Goal: Information Seeking & Learning: Learn about a topic

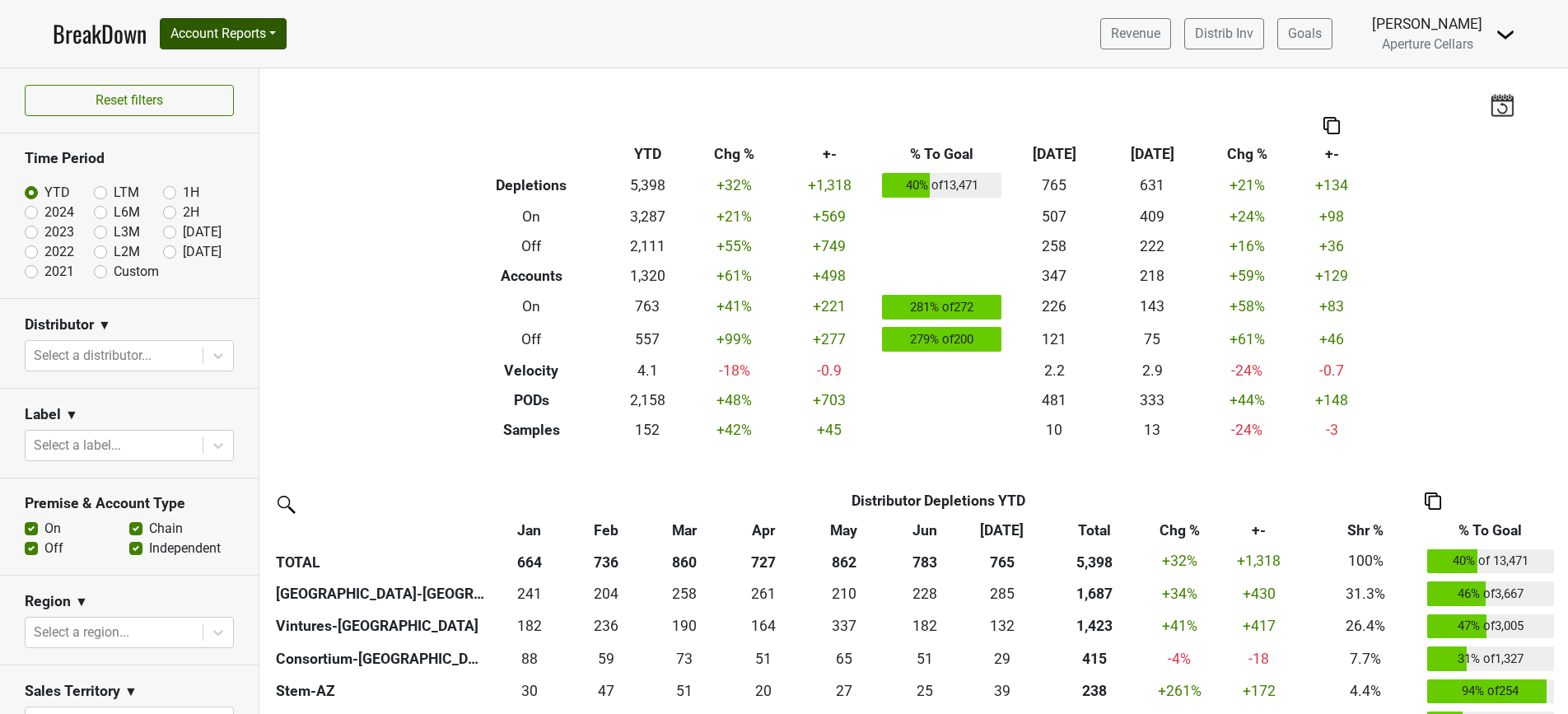
click at [221, 28] on button "Account Reports" at bounding box center [223, 33] width 127 height 31
click at [229, 67] on link "SuperRanker" at bounding box center [234, 71] width 146 height 26
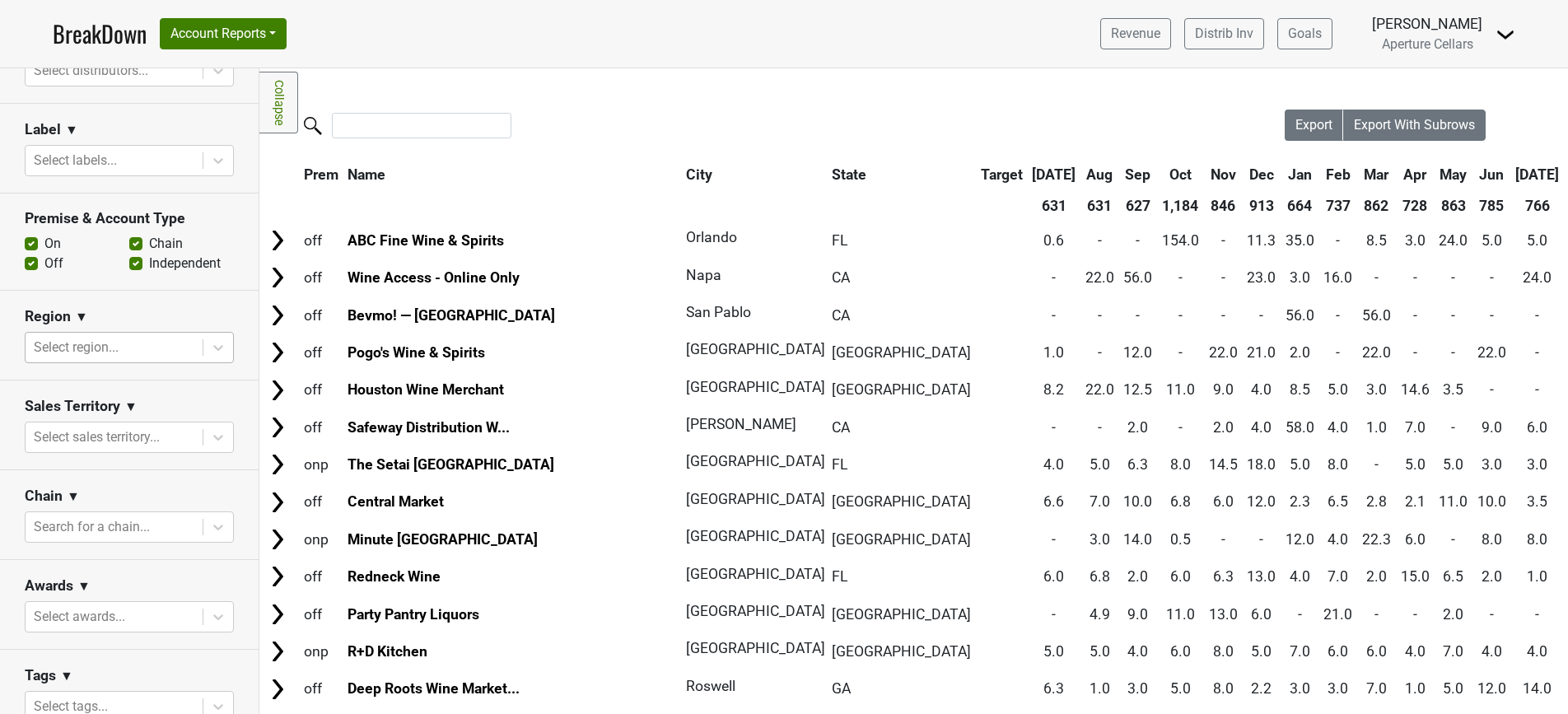
scroll to position [346, 0]
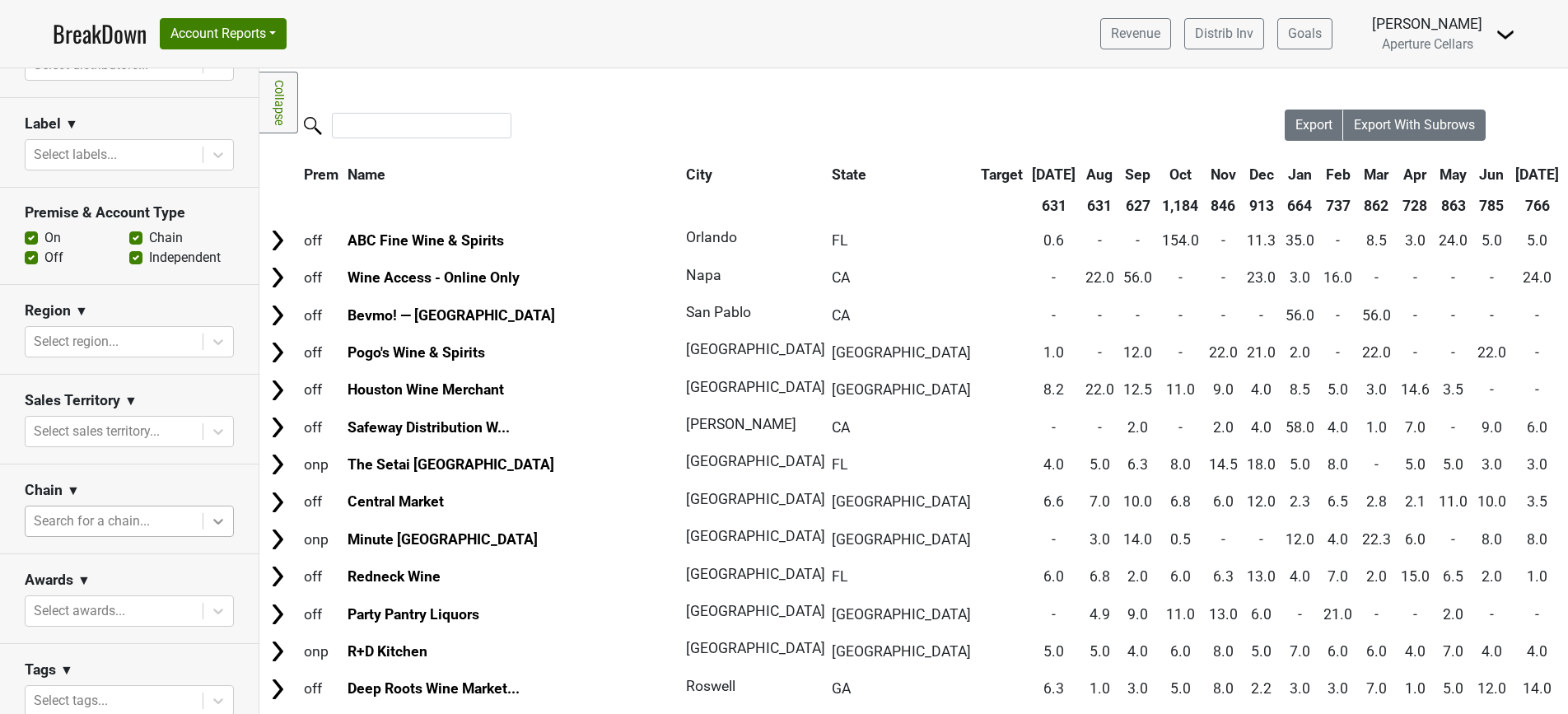
click at [212, 520] on icon at bounding box center [217, 520] width 16 height 16
type input "[PERSON_NAME]"
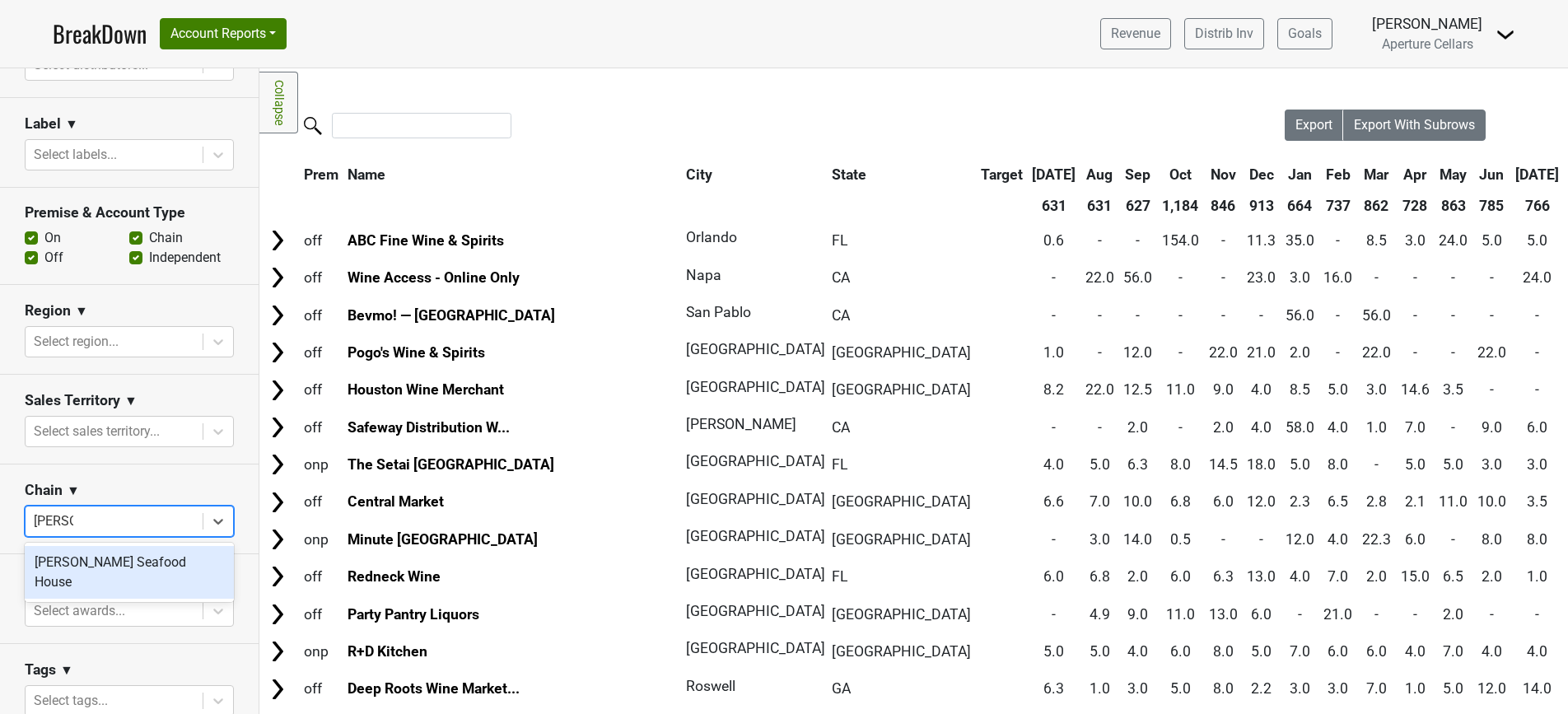
click at [107, 565] on div "[PERSON_NAME] Seafood House" at bounding box center [129, 572] width 209 height 53
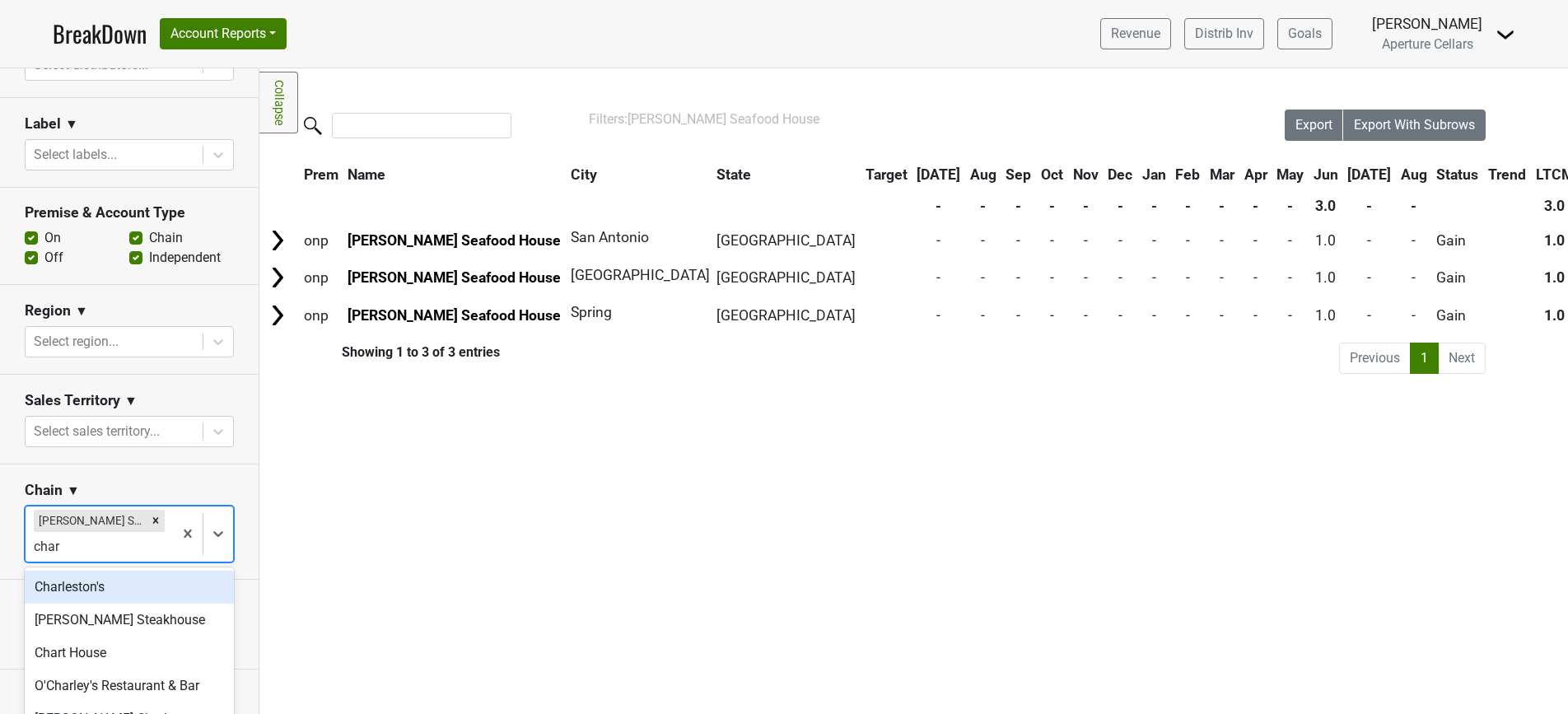
type input "chart"
click at [91, 599] on div "Chart House" at bounding box center [129, 587] width 209 height 33
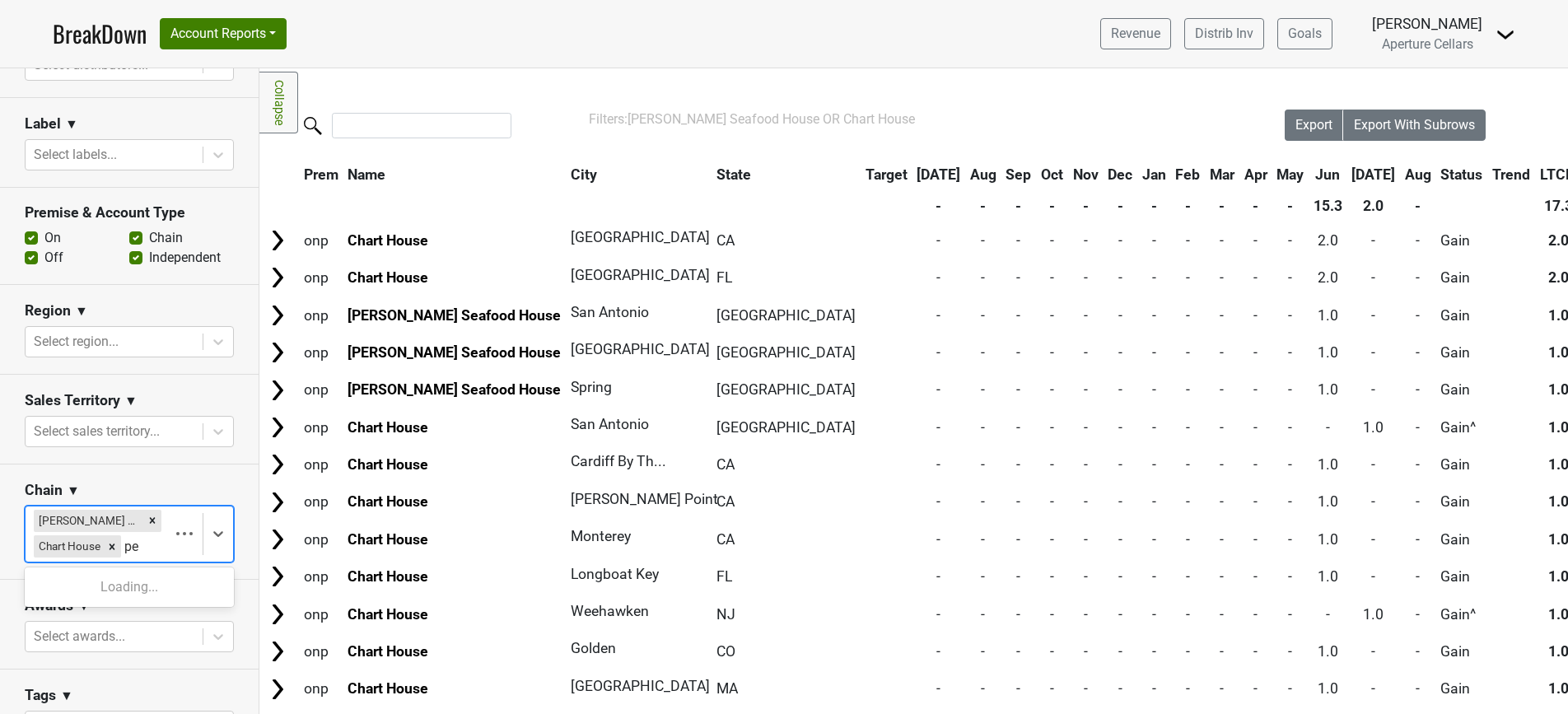
type input "p"
type input "c"
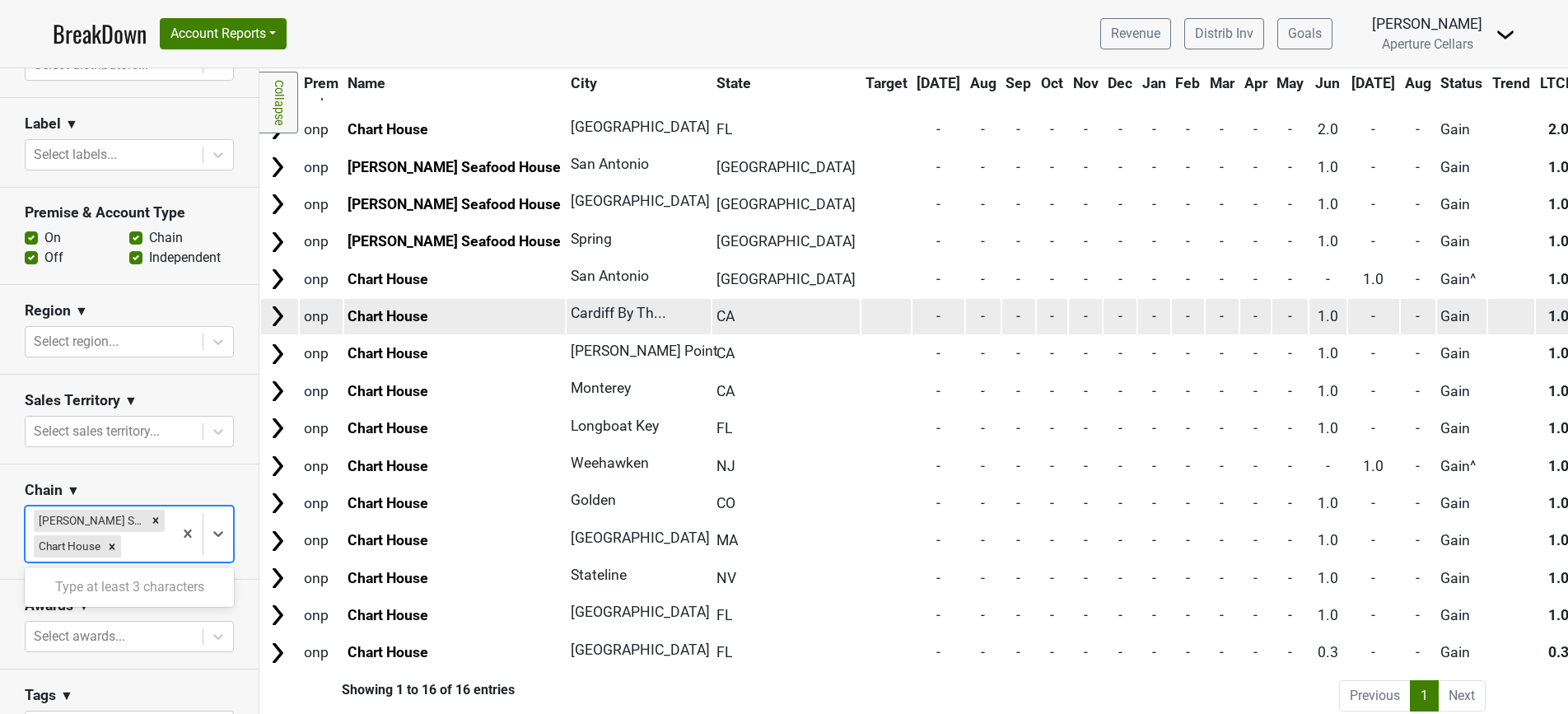
scroll to position [0, 0]
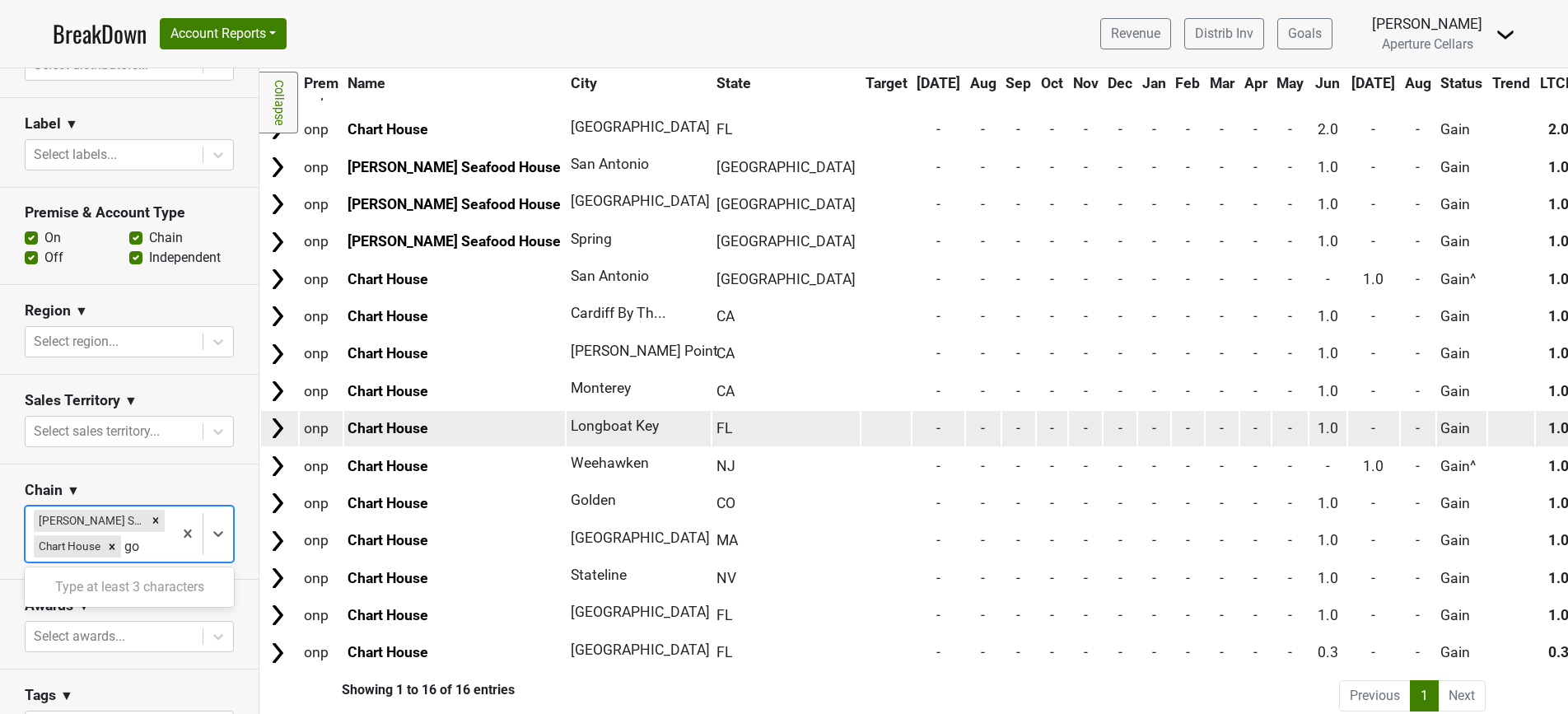
type input "g"
type input "maple"
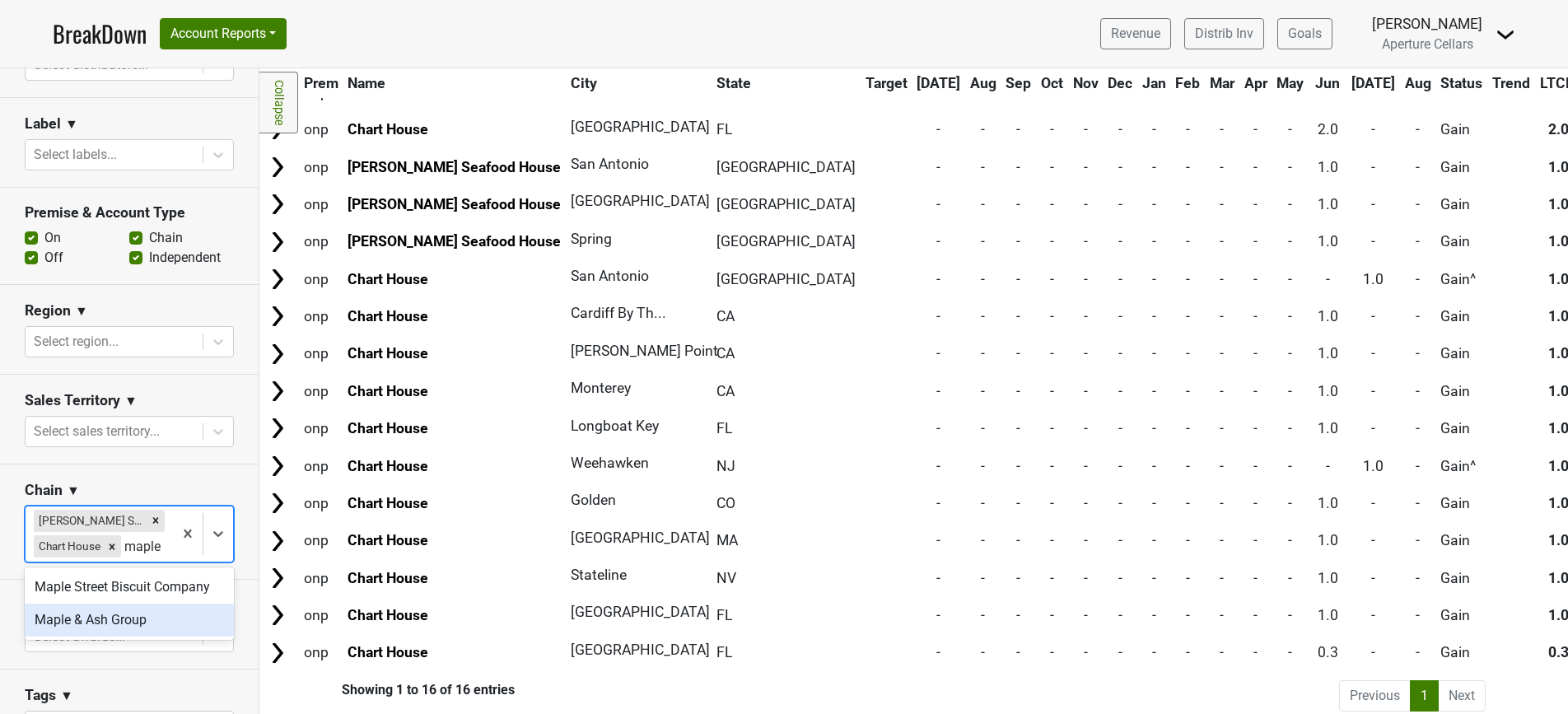
click at [133, 614] on div "Maple & Ash Group" at bounding box center [129, 620] width 209 height 33
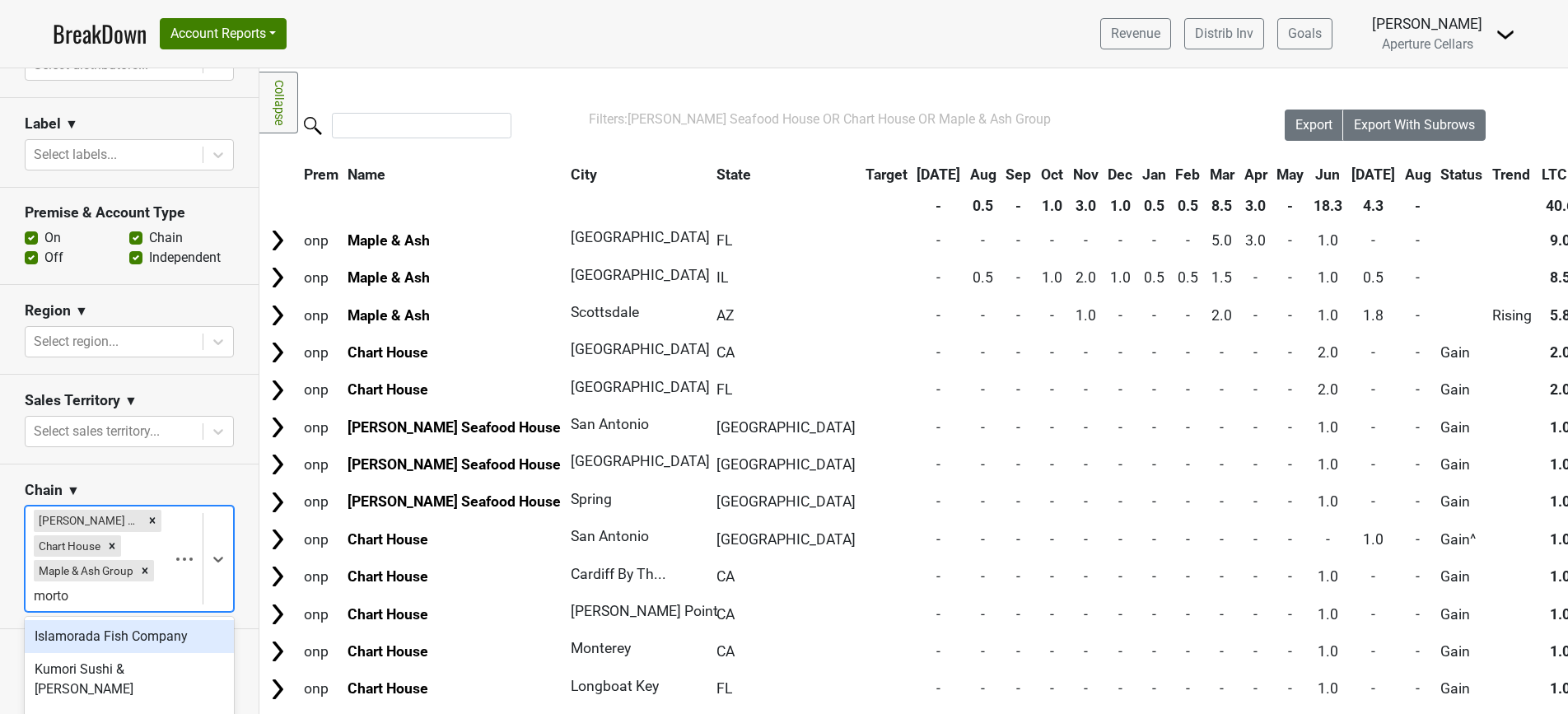
type input "[PERSON_NAME]"
click at [113, 642] on div "[PERSON_NAME] The Steakhouse" at bounding box center [129, 646] width 209 height 53
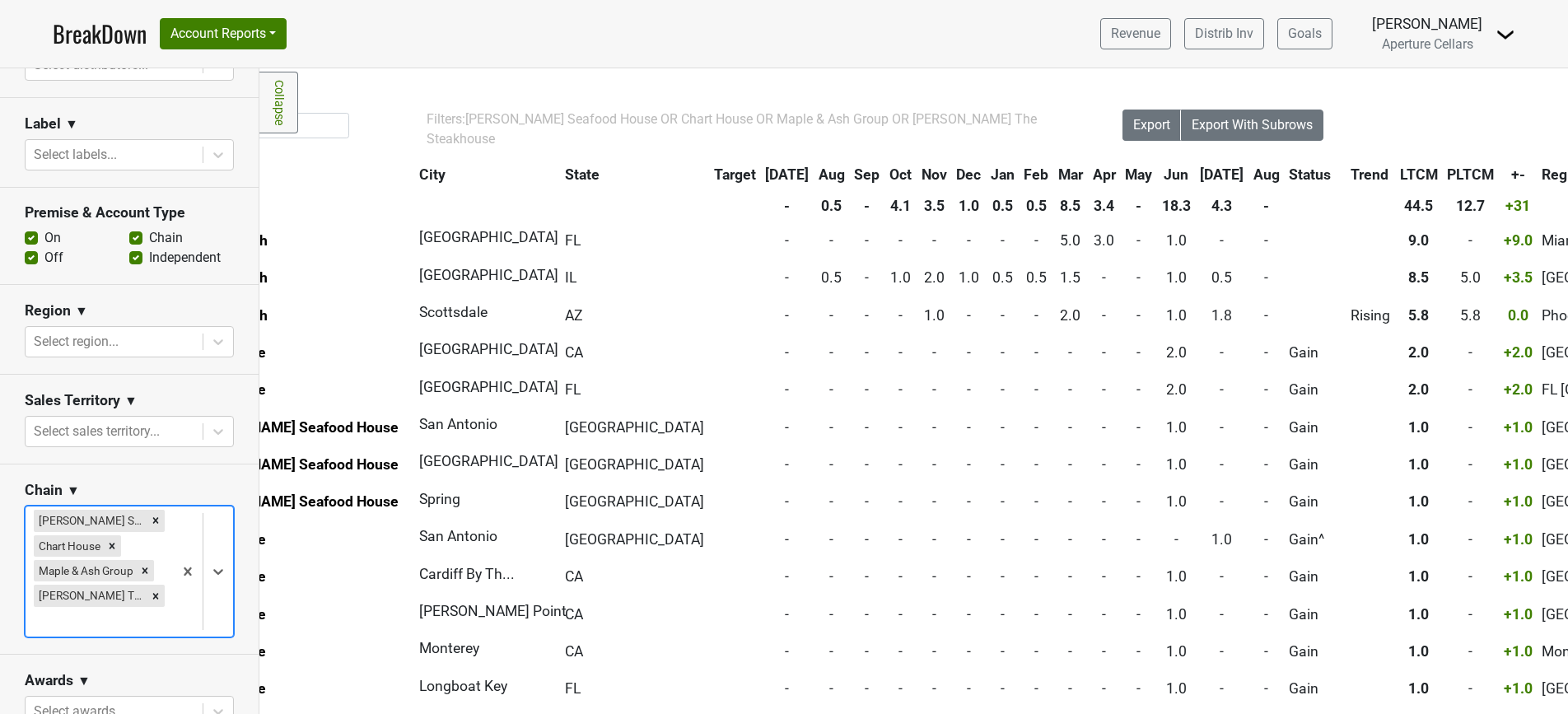
scroll to position [0, 163]
click at [1146, 128] on span "Export" at bounding box center [1151, 125] width 37 height 15
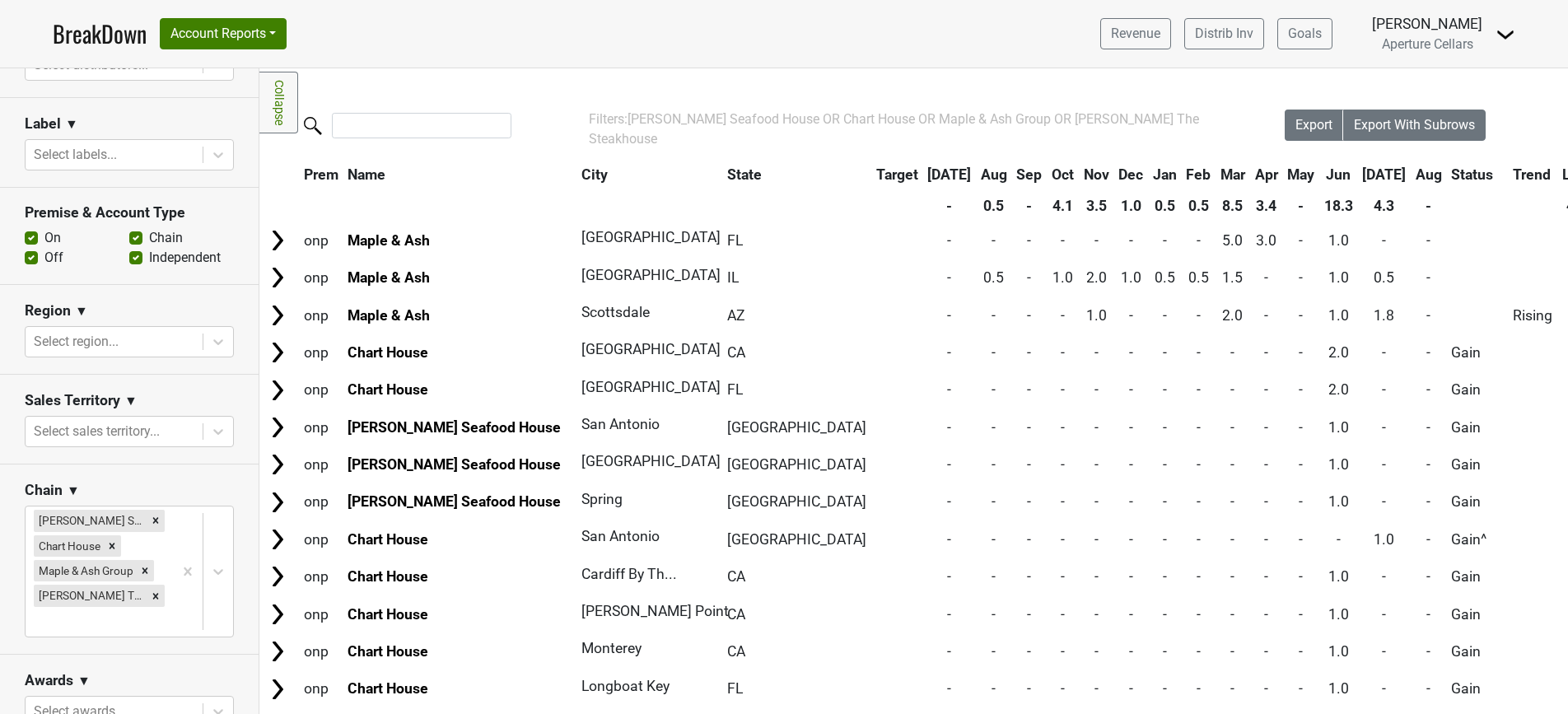
scroll to position [0, 0]
click at [414, 131] on input "search" at bounding box center [421, 126] width 179 height 25
type input "g"
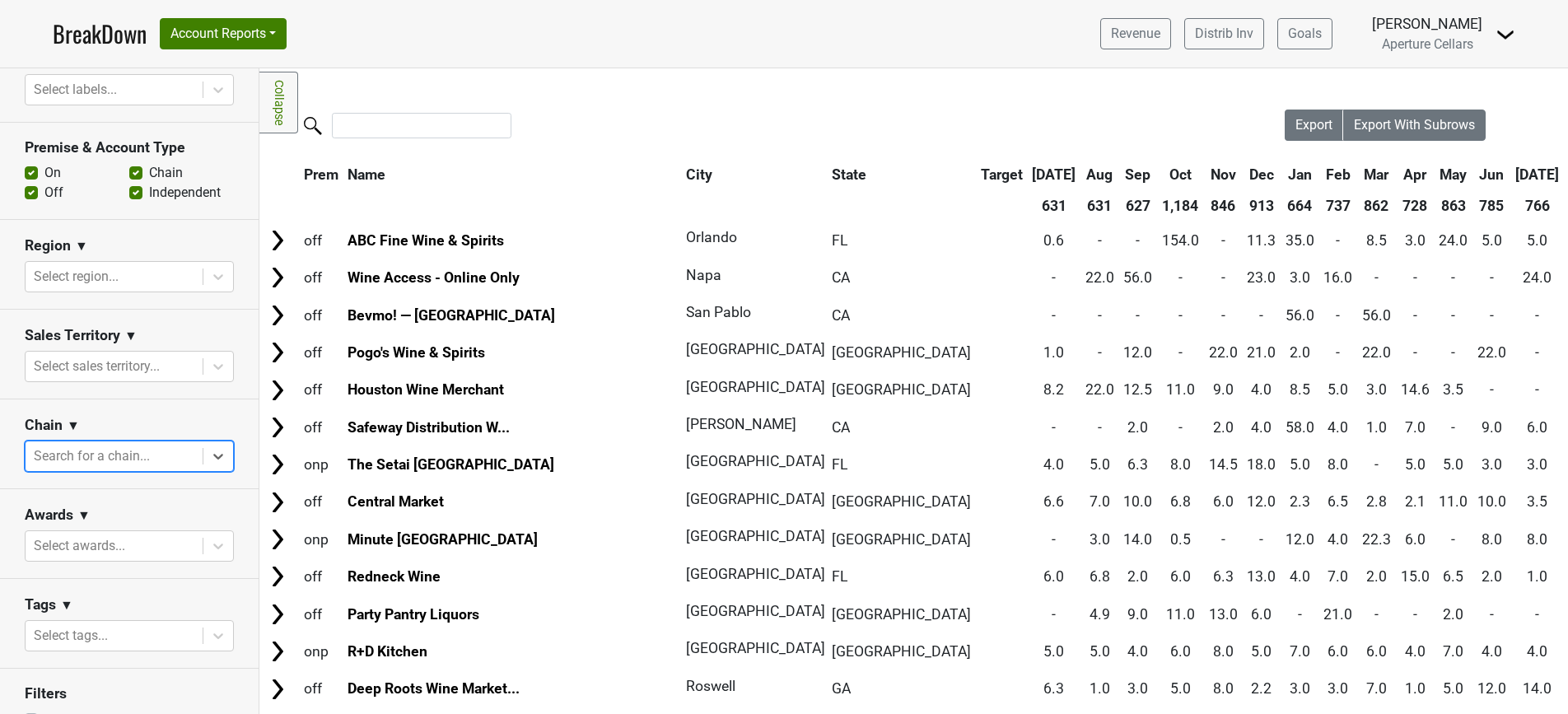
scroll to position [413, 0]
type input "g"
click at [213, 362] on icon at bounding box center [217, 365] width 16 height 16
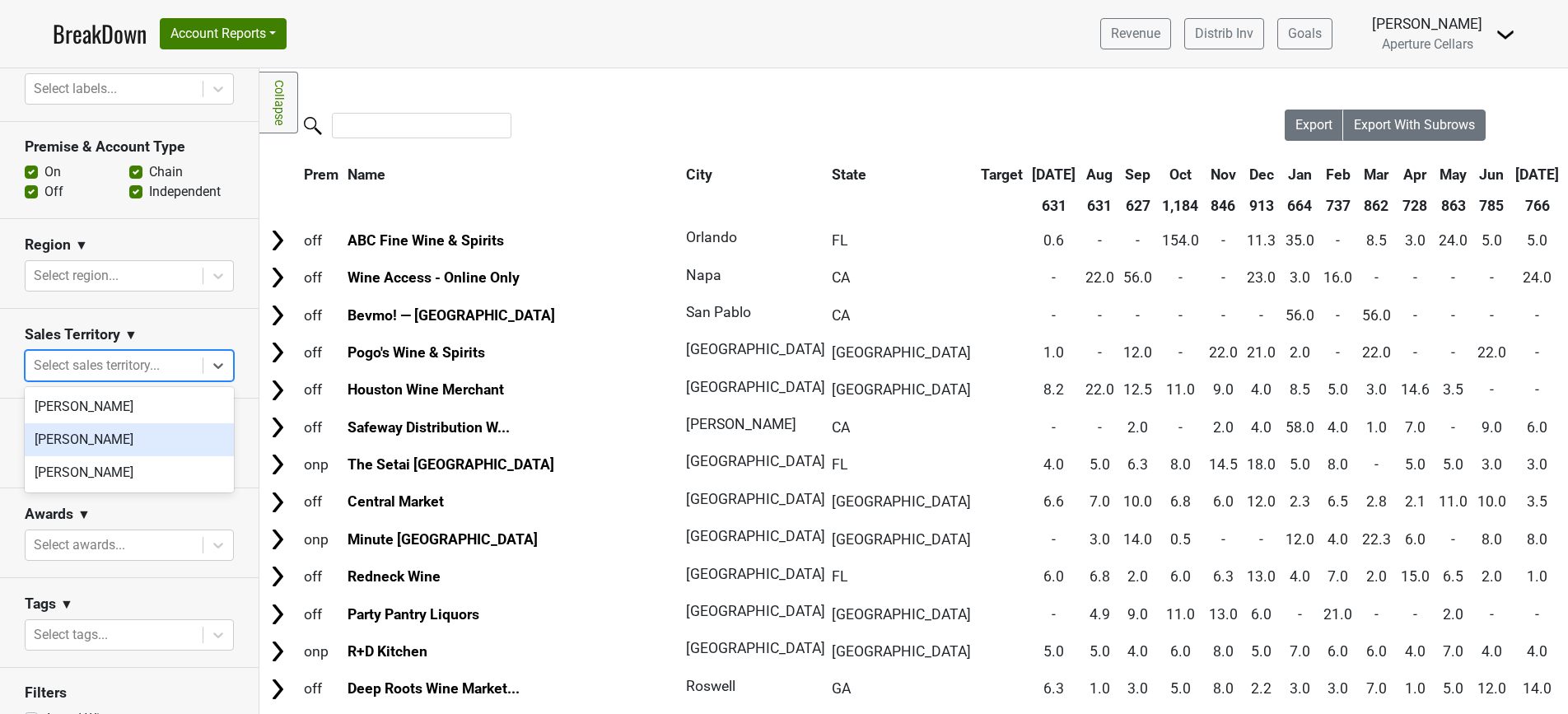
click at [159, 437] on div "[PERSON_NAME]" at bounding box center [129, 439] width 209 height 33
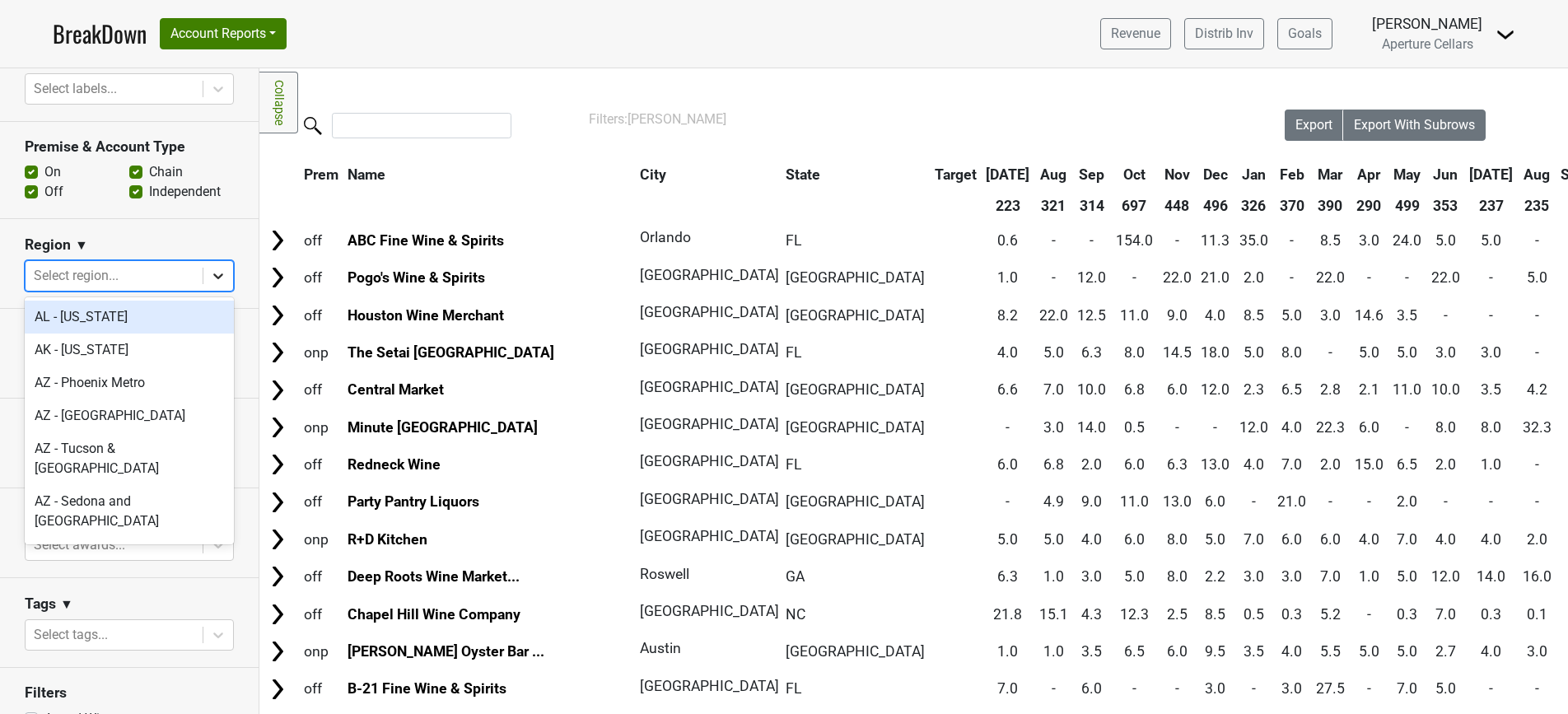
click at [216, 274] on icon at bounding box center [218, 276] width 10 height 6
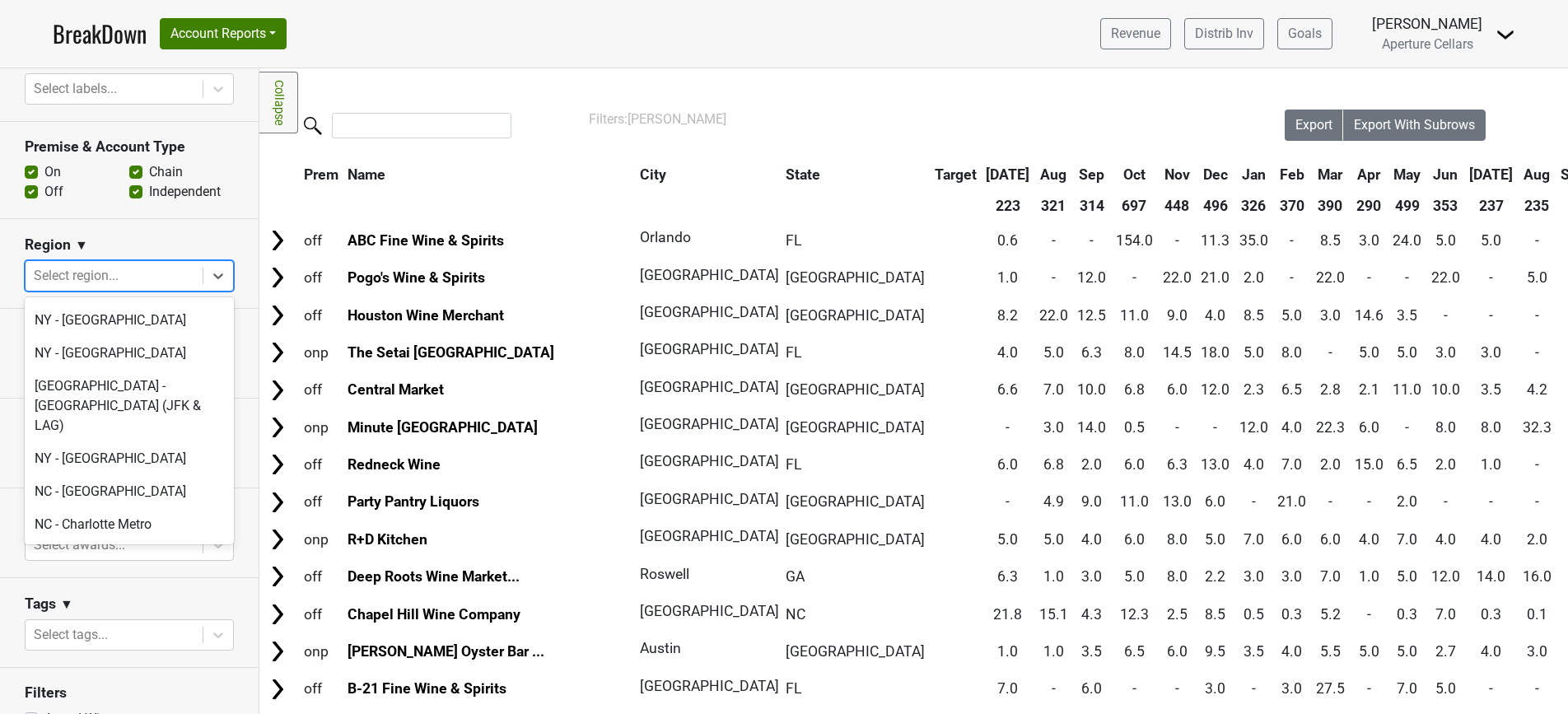
scroll to position [3828, 0]
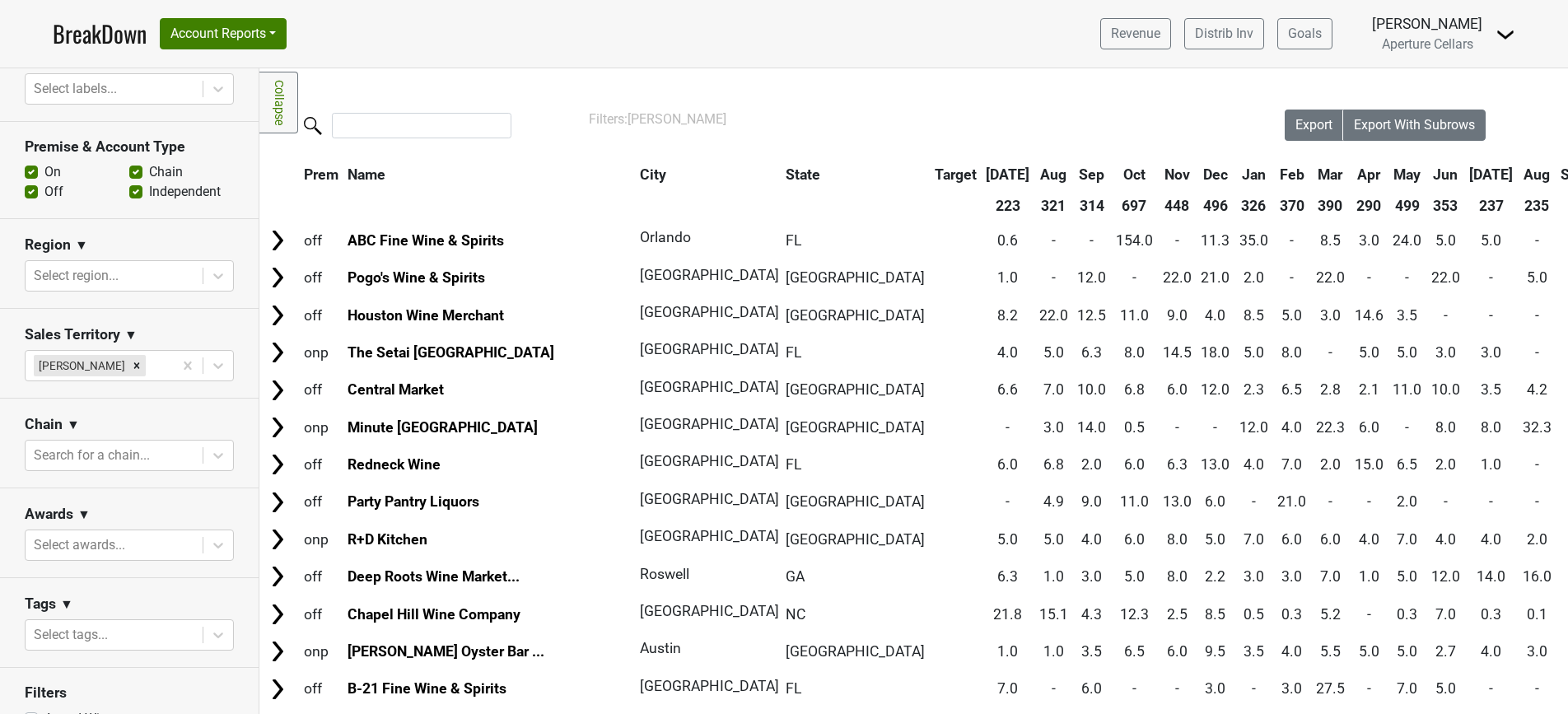
click at [188, 238] on div "Region ▼" at bounding box center [129, 247] width 209 height 25
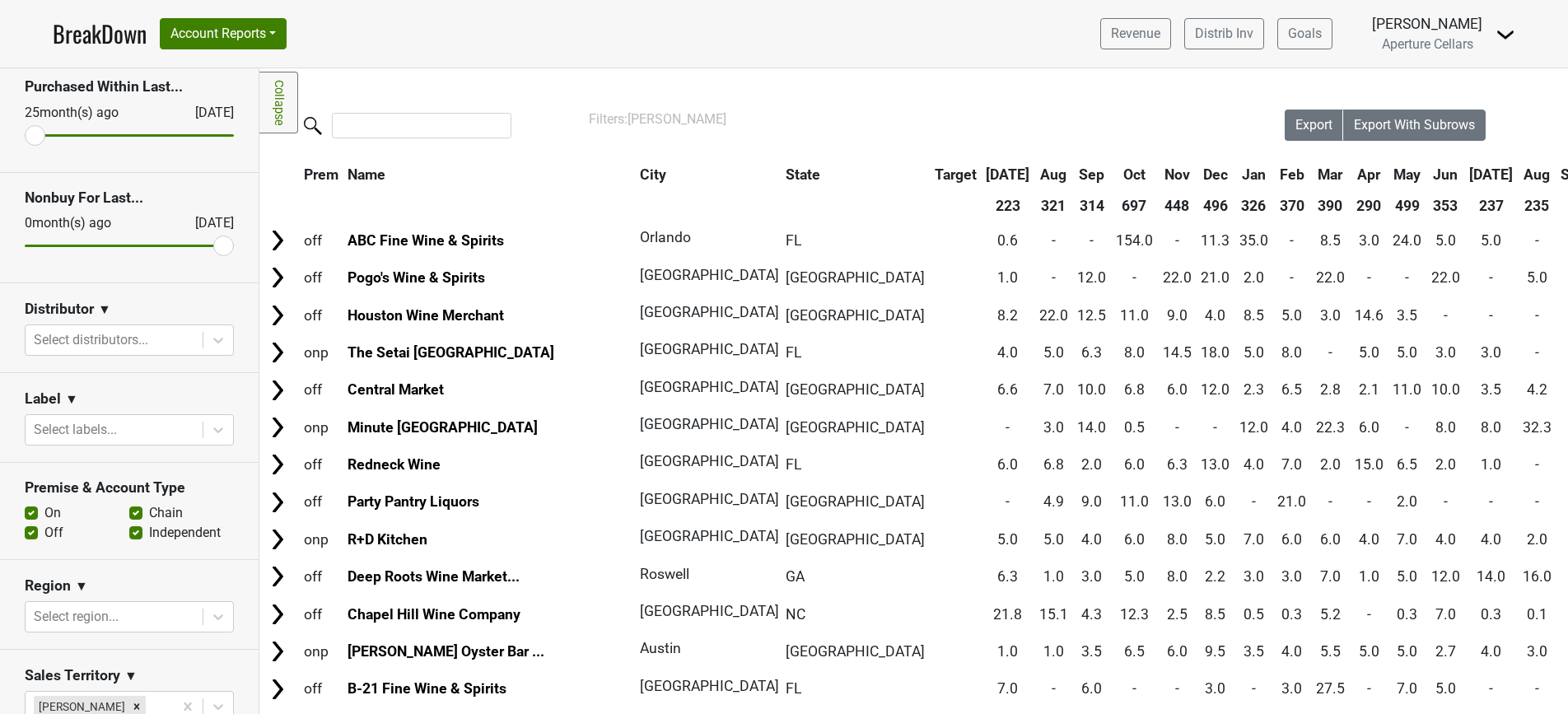
scroll to position [73, 0]
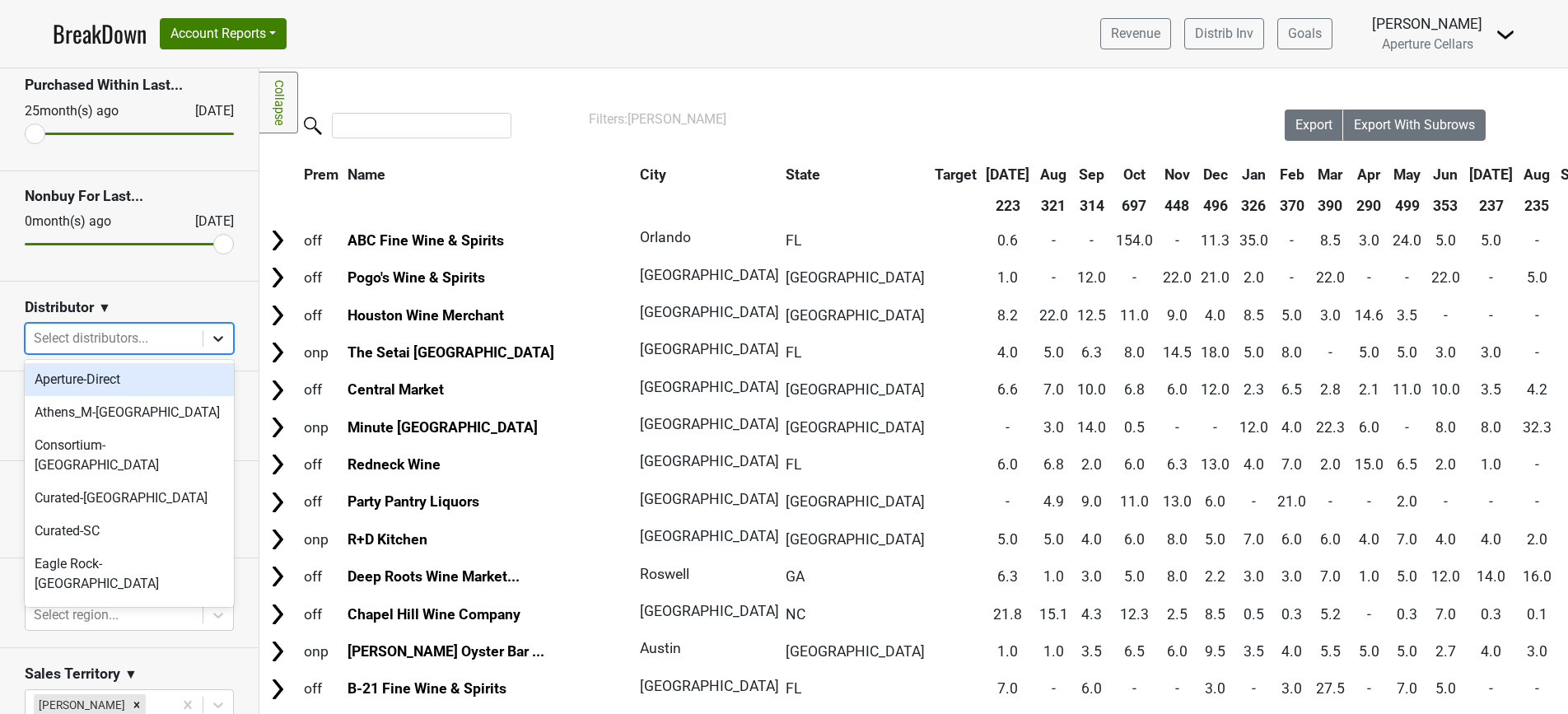
click at [221, 334] on icon at bounding box center [217, 338] width 16 height 16
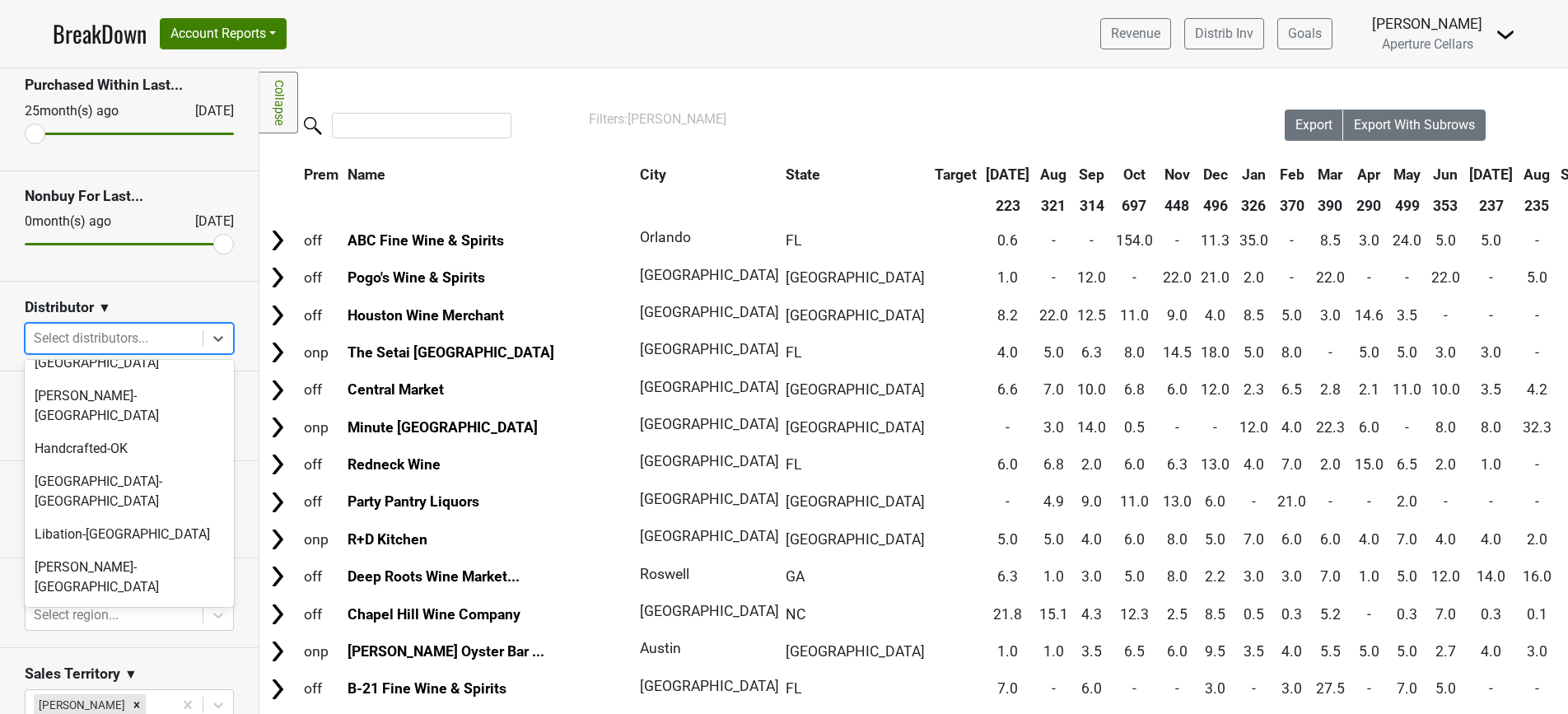
scroll to position [484, 0]
click at [93, 695] on div "Vintures-[GEOGRAPHIC_DATA]" at bounding box center [129, 711] width 209 height 33
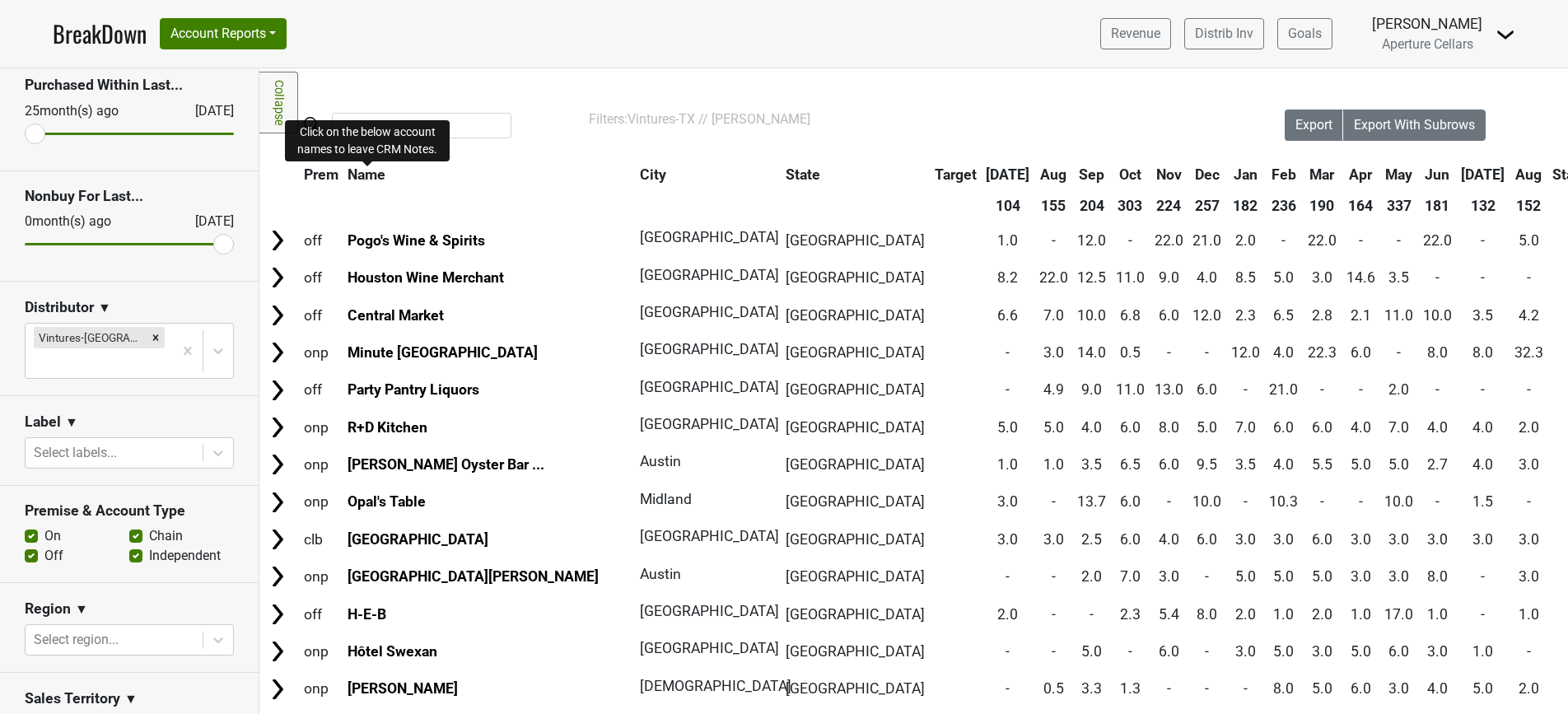
click at [375, 178] on span "Name" at bounding box center [366, 174] width 38 height 16
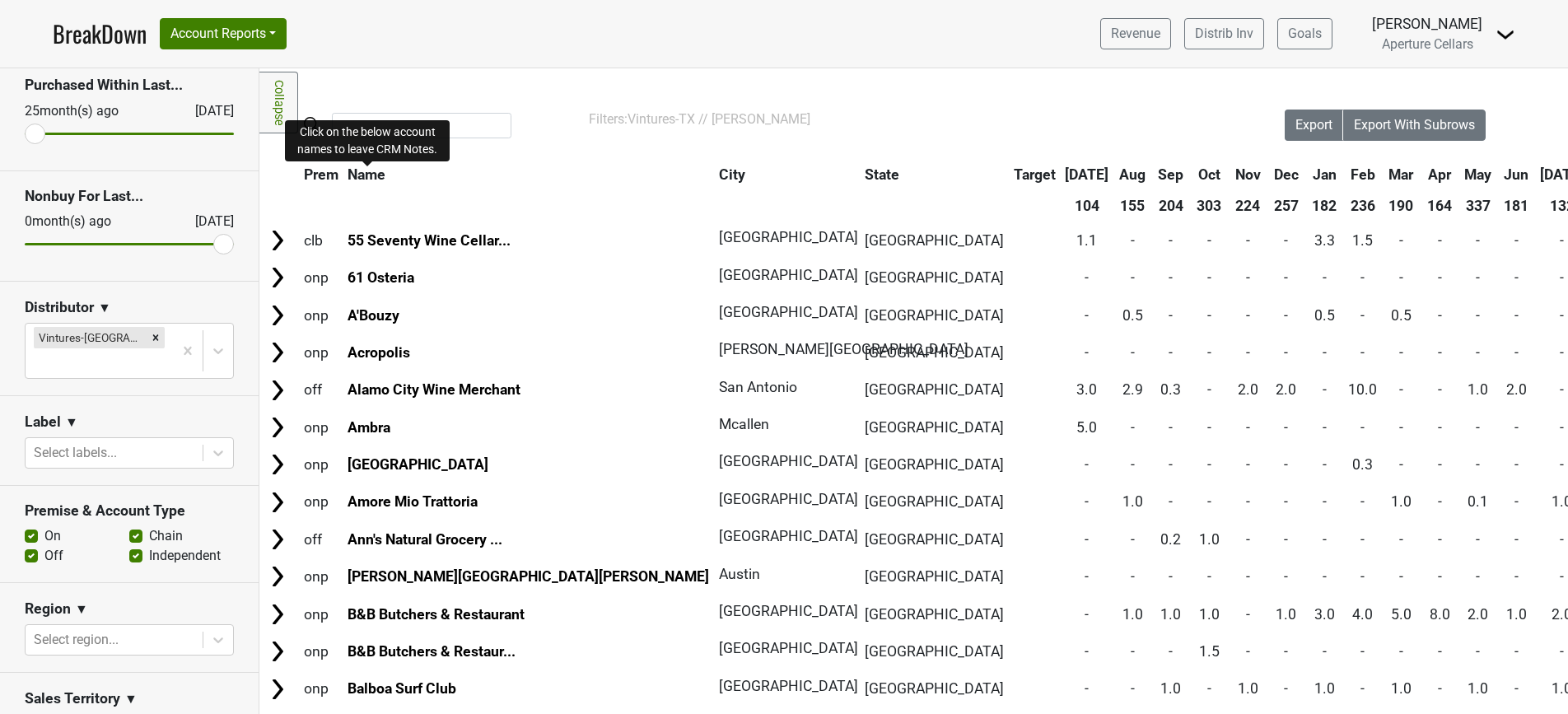
click at [375, 178] on span "Name" at bounding box center [366, 174] width 38 height 16
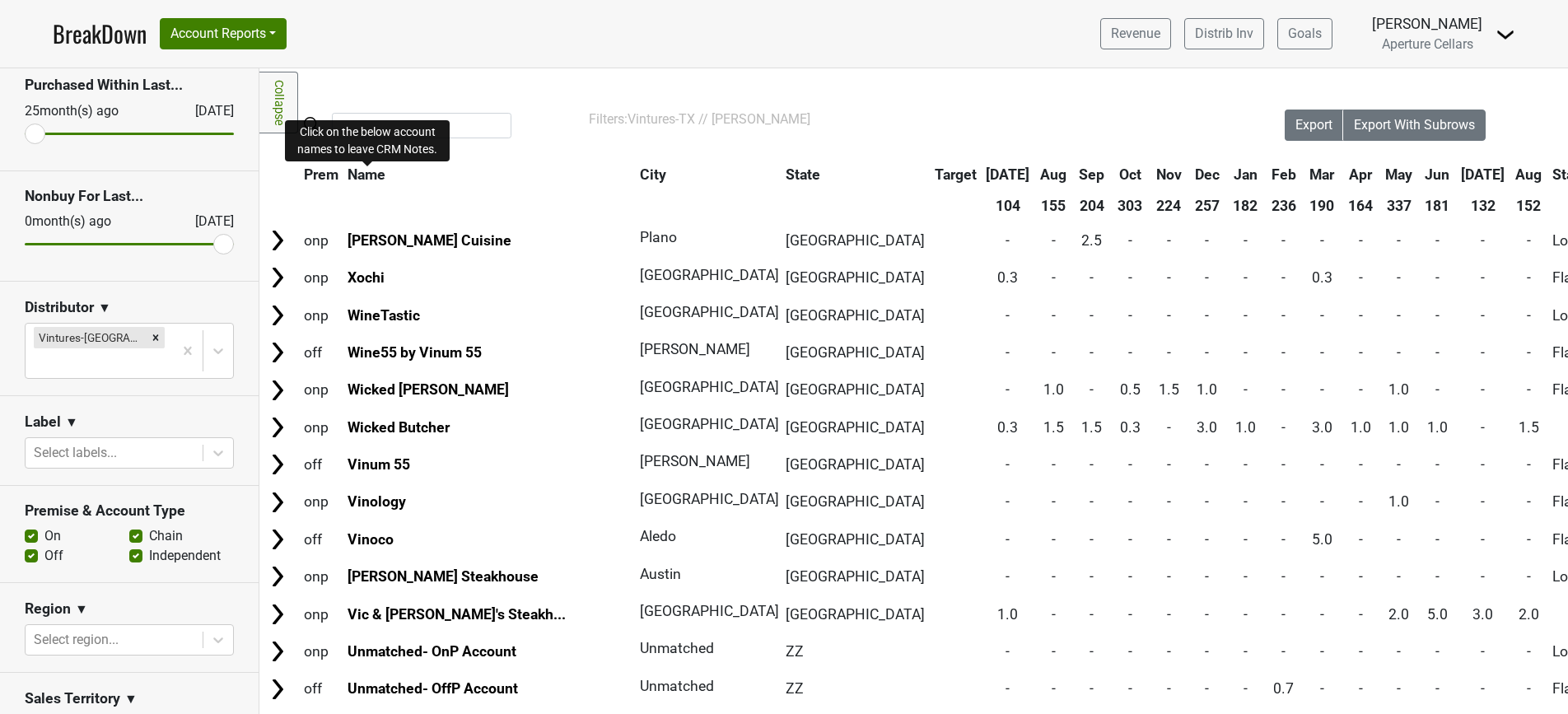
click at [375, 178] on span "Name" at bounding box center [366, 174] width 38 height 16
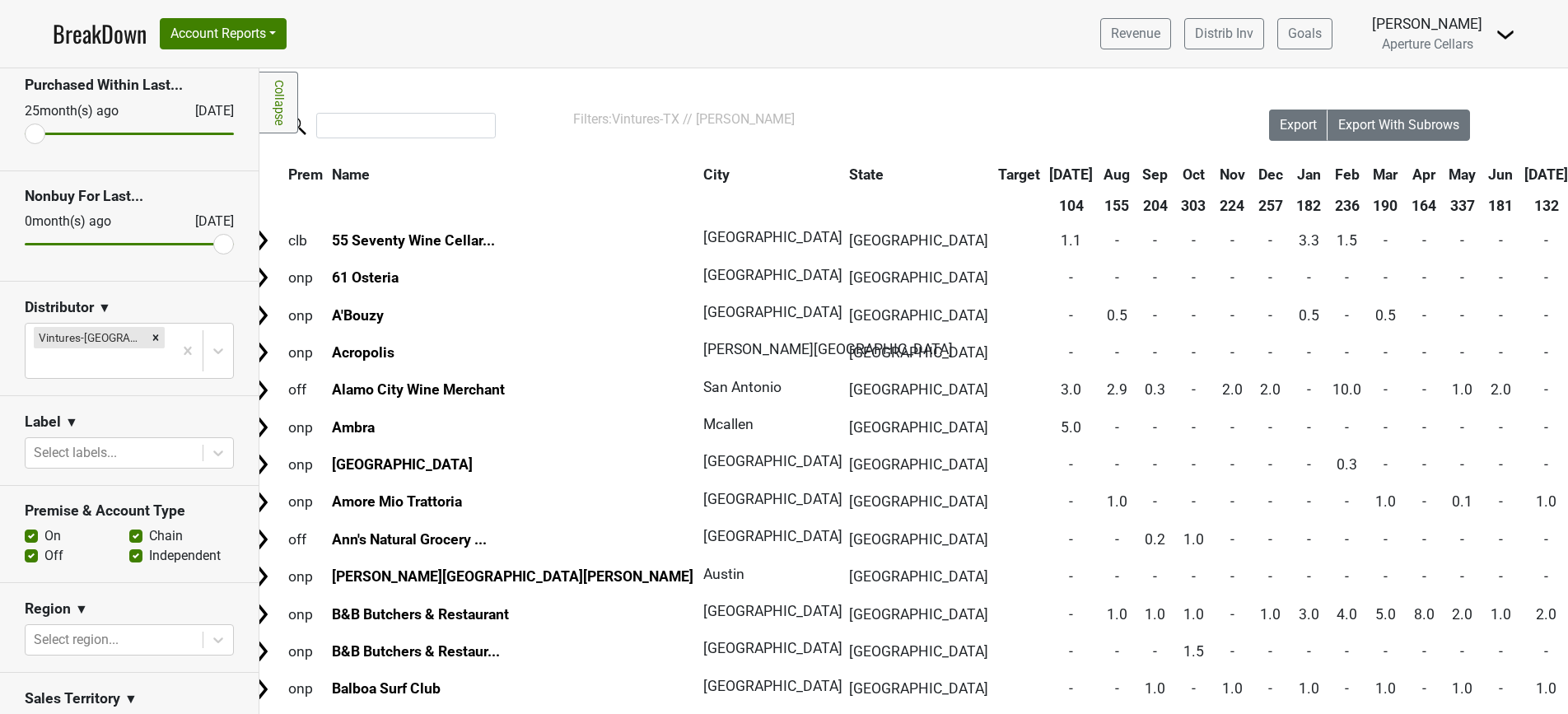
scroll to position [0, 15]
click at [1298, 119] on span "Export" at bounding box center [1299, 125] width 37 height 15
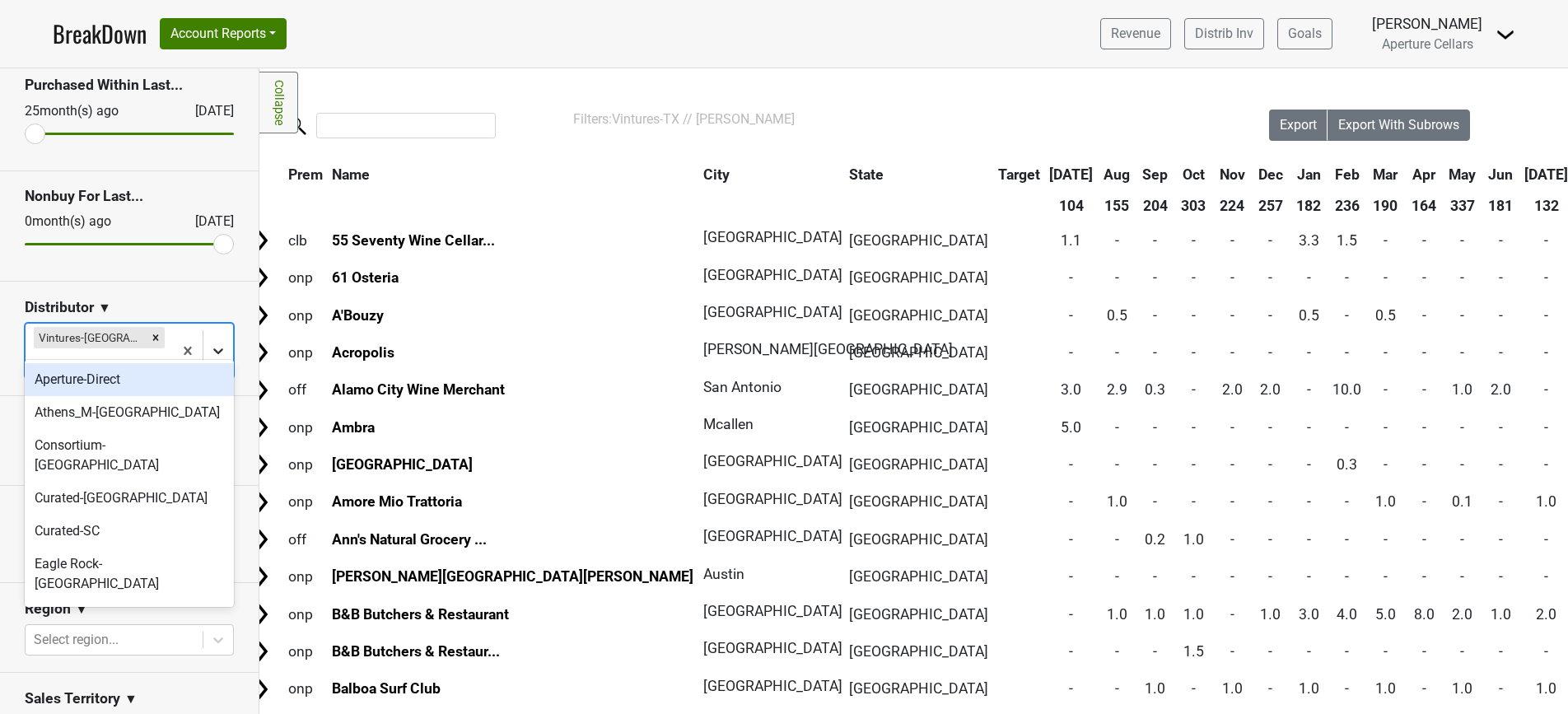
click at [218, 342] on icon at bounding box center [217, 350] width 16 height 16
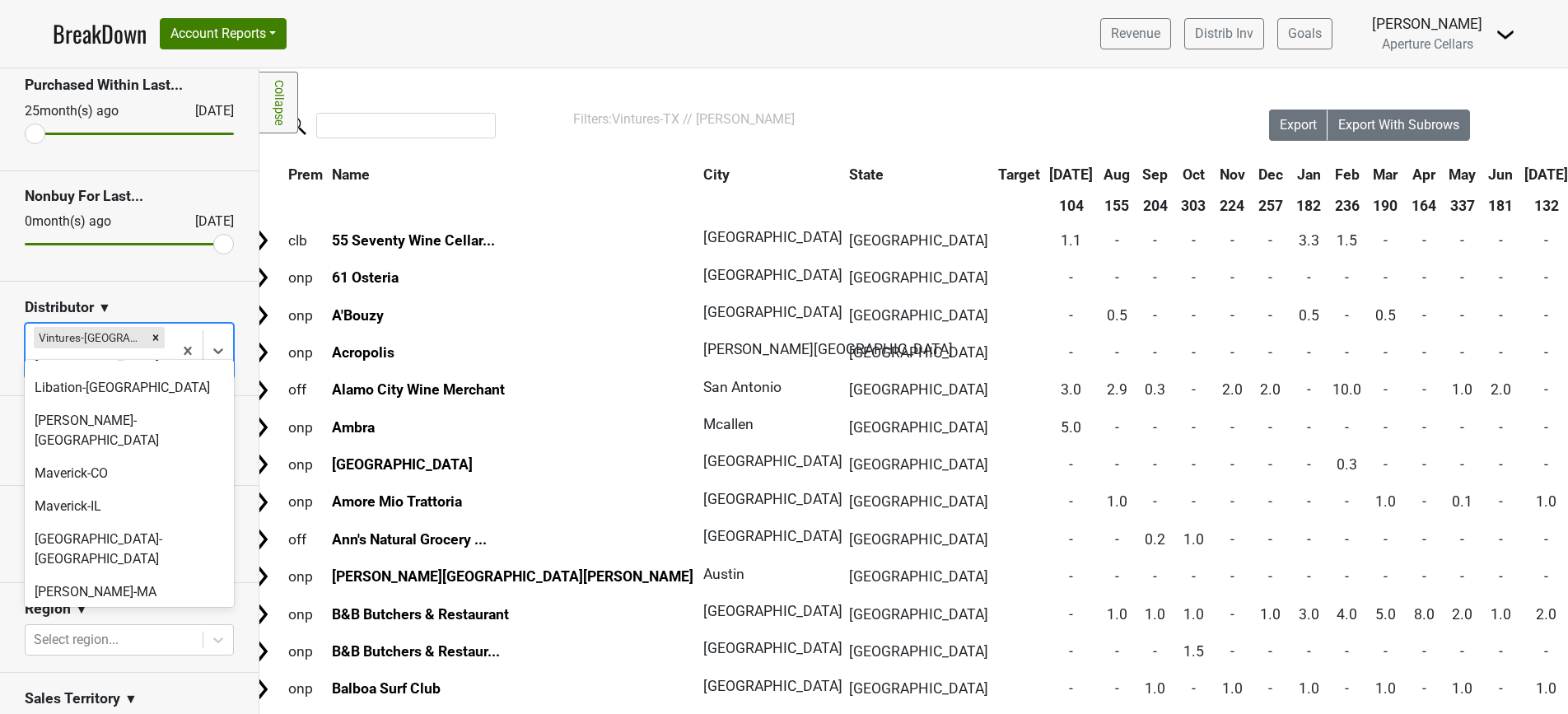
scroll to position [451, 0]
click at [133, 695] on div "Vintage Wine-MI" at bounding box center [129, 711] width 209 height 33
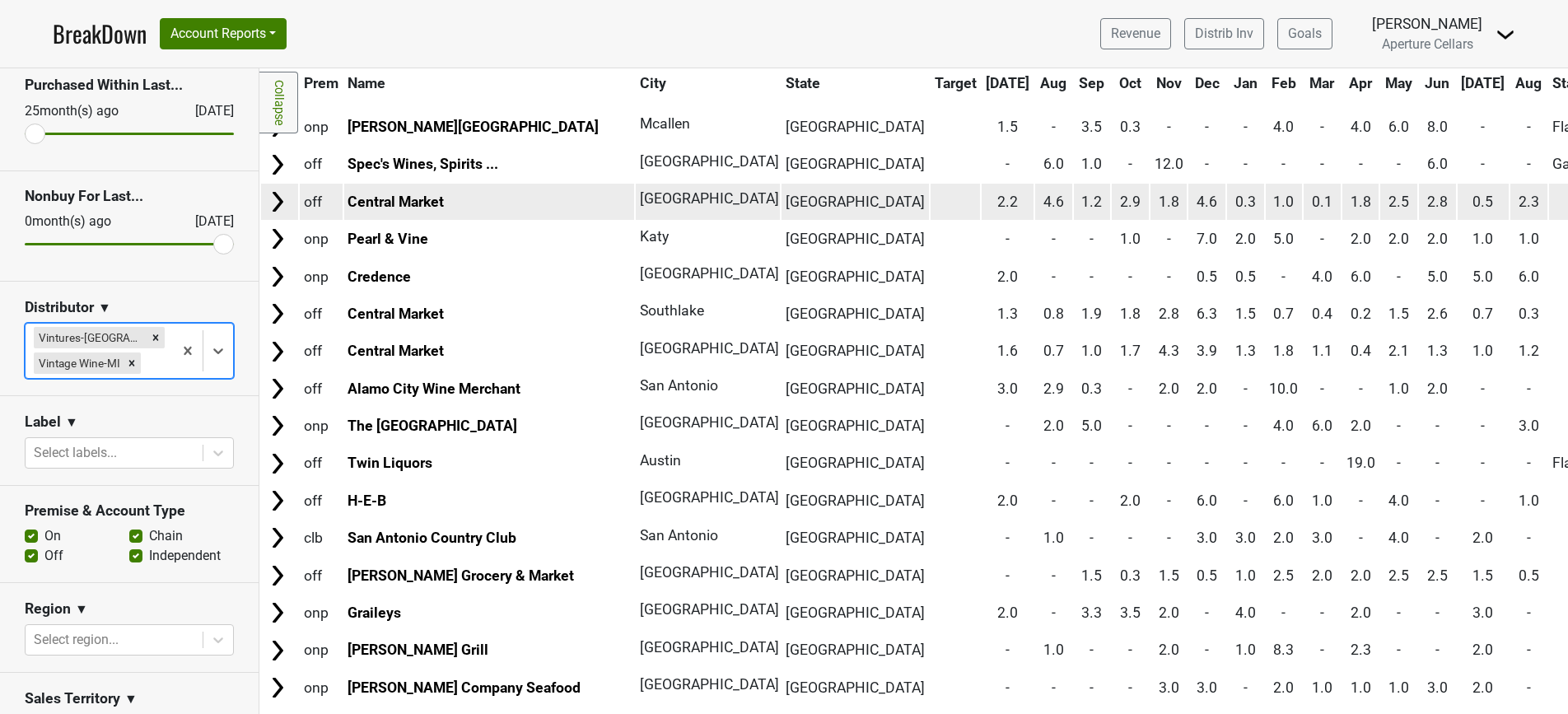
scroll to position [942, 0]
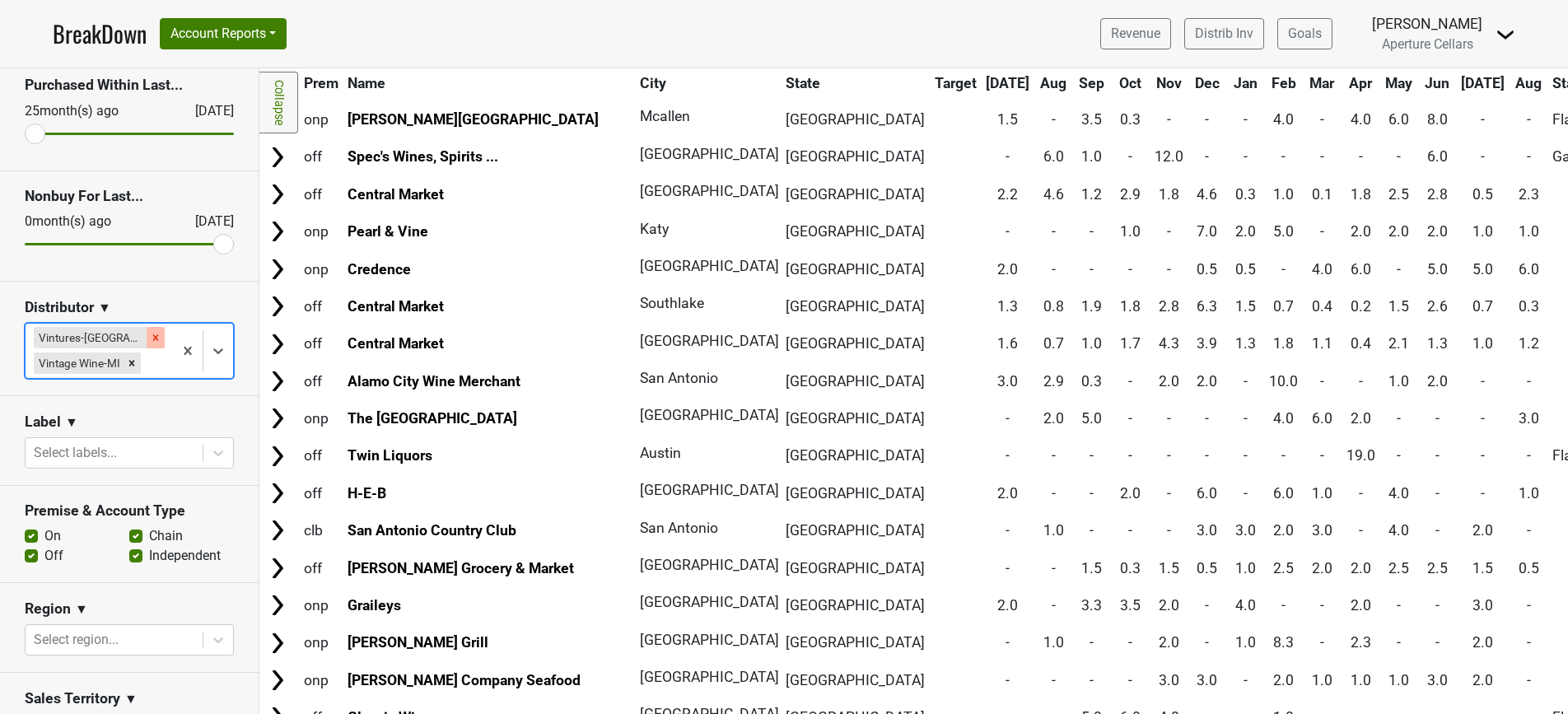
click at [149, 335] on icon "Remove Vintures-TX" at bounding box center [155, 338] width 12 height 12
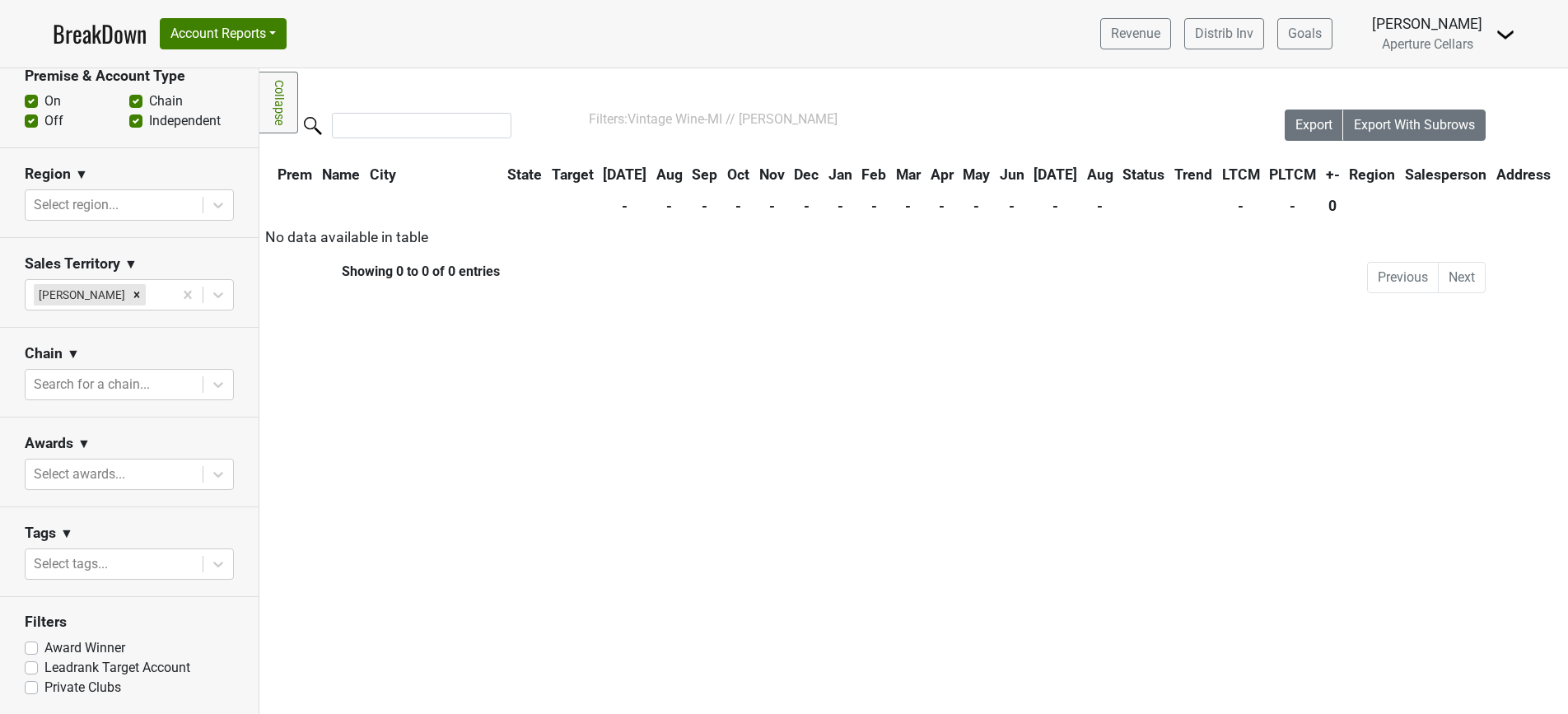
scroll to position [482, 0]
click at [133, 292] on icon "Remove Aaron Robertson" at bounding box center [137, 295] width 12 height 12
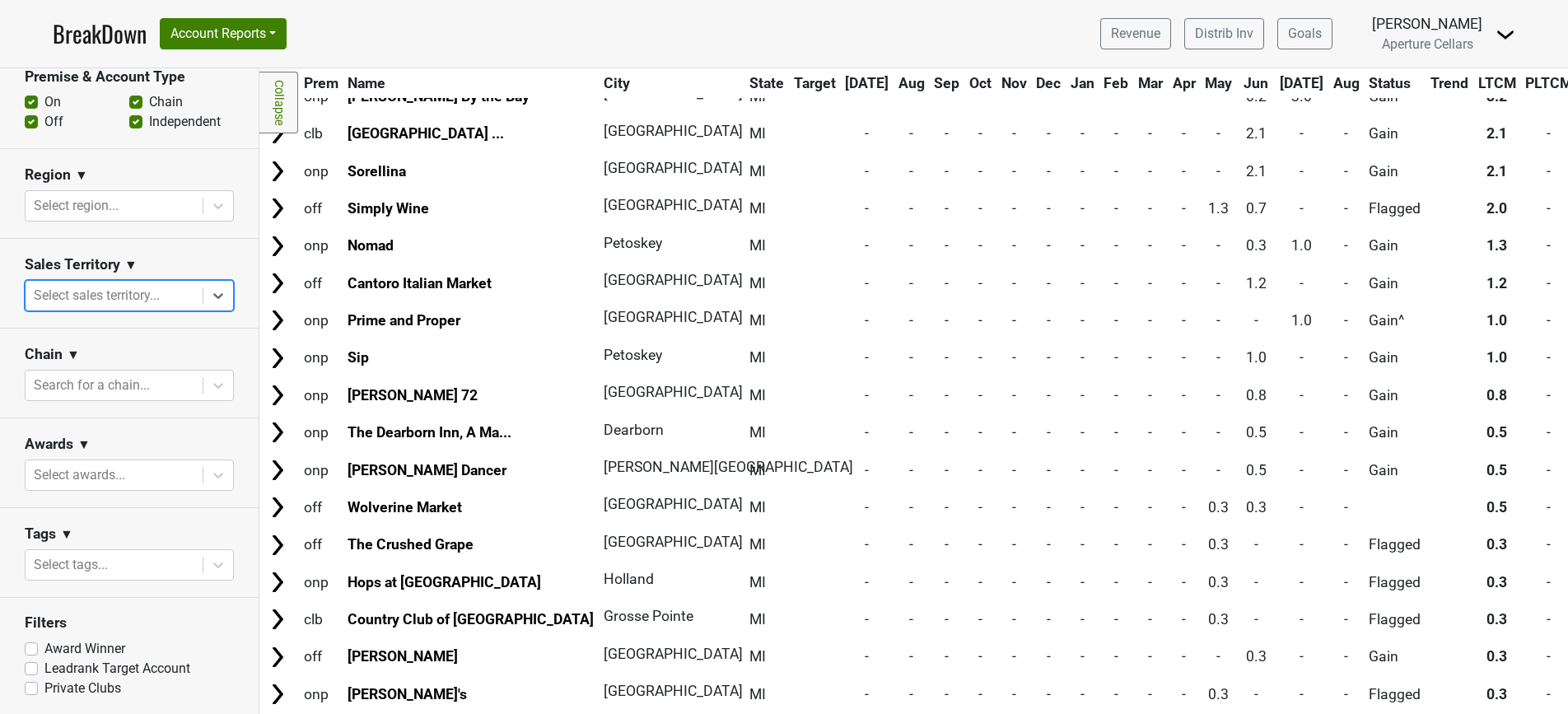
scroll to position [133, 0]
